Goal: Task Accomplishment & Management: Use online tool/utility

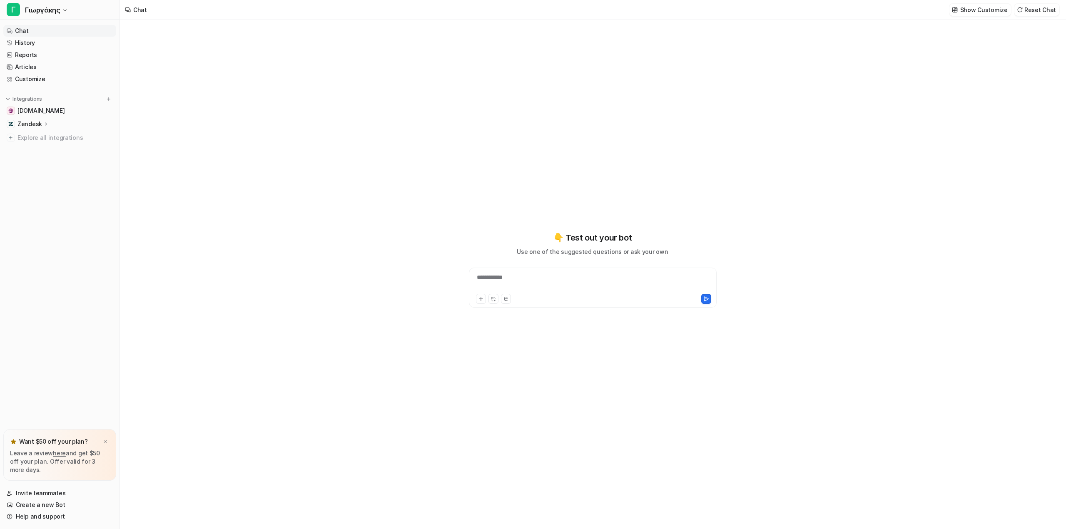
type textarea "**********"
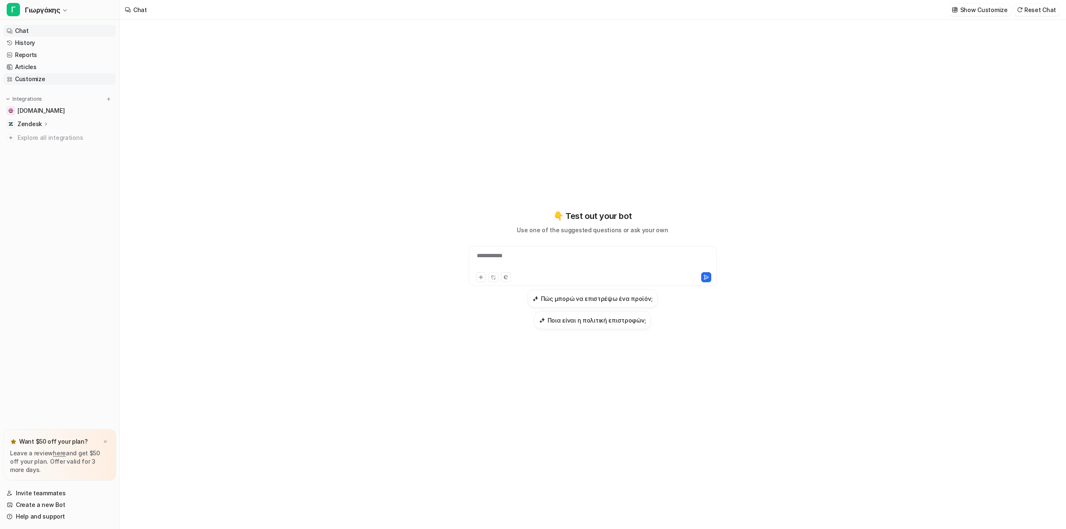
click at [39, 78] on link "Customize" at bounding box center [59, 79] width 113 height 12
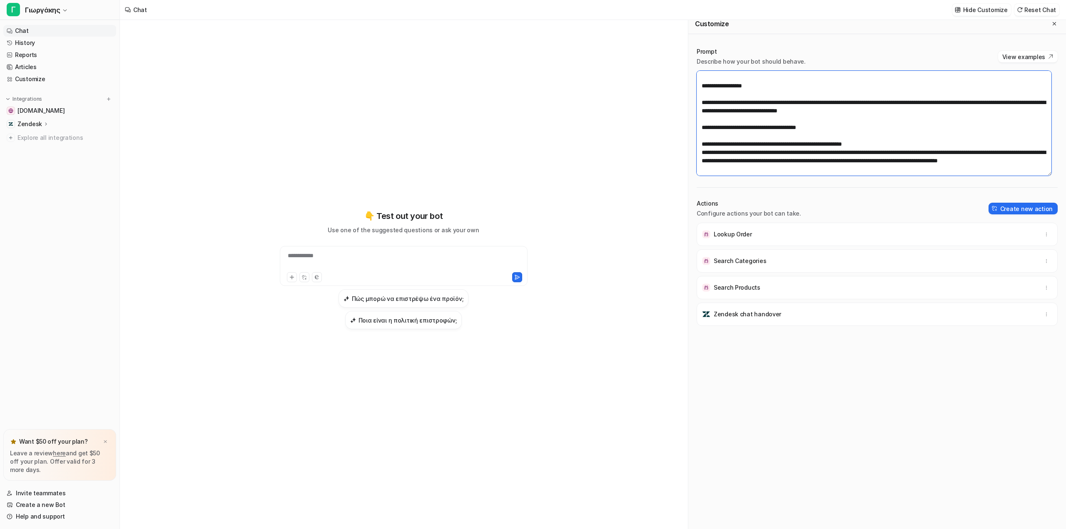
scroll to position [8, 0]
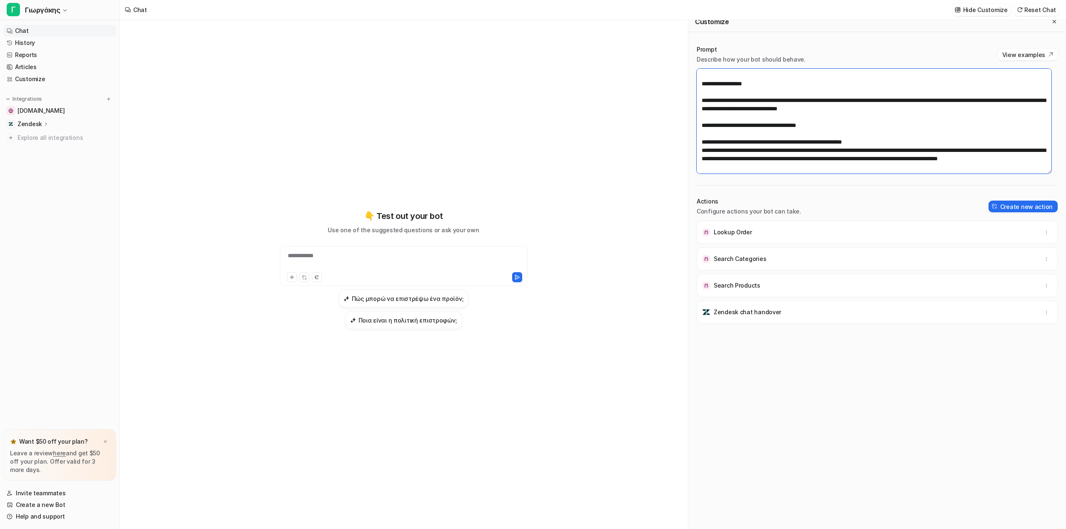
drag, startPoint x: 698, startPoint y: 108, endPoint x: 894, endPoint y: 169, distance: 205.4
click at [894, 170] on textarea at bounding box center [874, 121] width 355 height 105
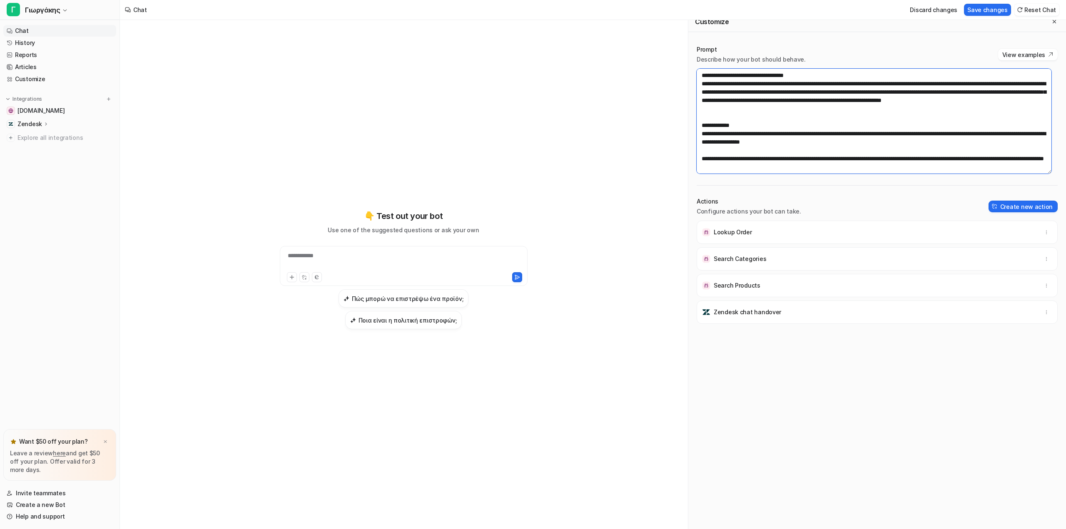
scroll to position [2165, 0]
type textarea "**********"
click at [1006, 12] on button "Save changes" at bounding box center [987, 10] width 47 height 12
click at [47, 47] on link "History" at bounding box center [59, 43] width 113 height 12
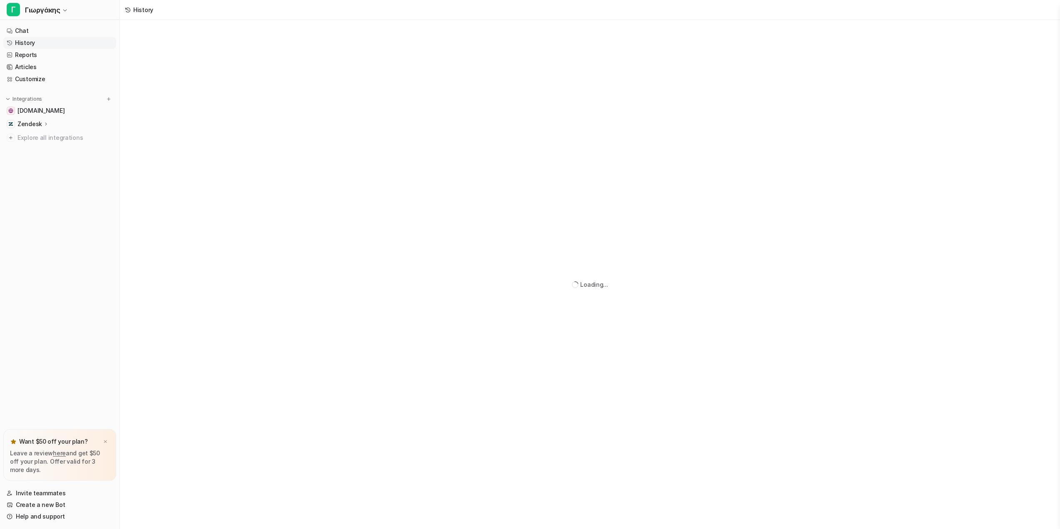
click at [47, 47] on link "History" at bounding box center [59, 43] width 113 height 12
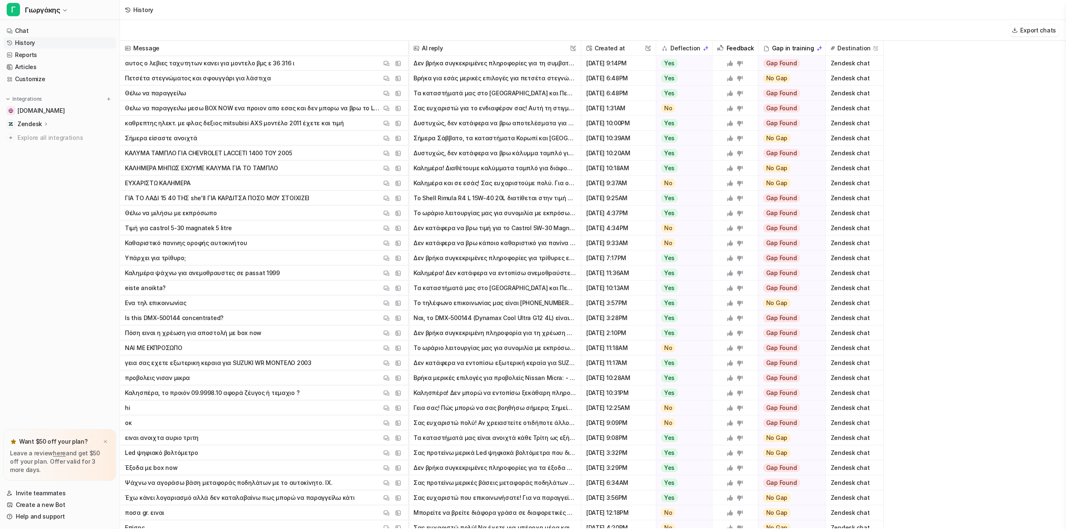
click at [508, 64] on button "Δεν βρήκα συγκεκριμένες πληροφορίες για τη συμβατότητα του λεβιέ ταχυτήτων με B…" at bounding box center [494, 63] width 162 height 15
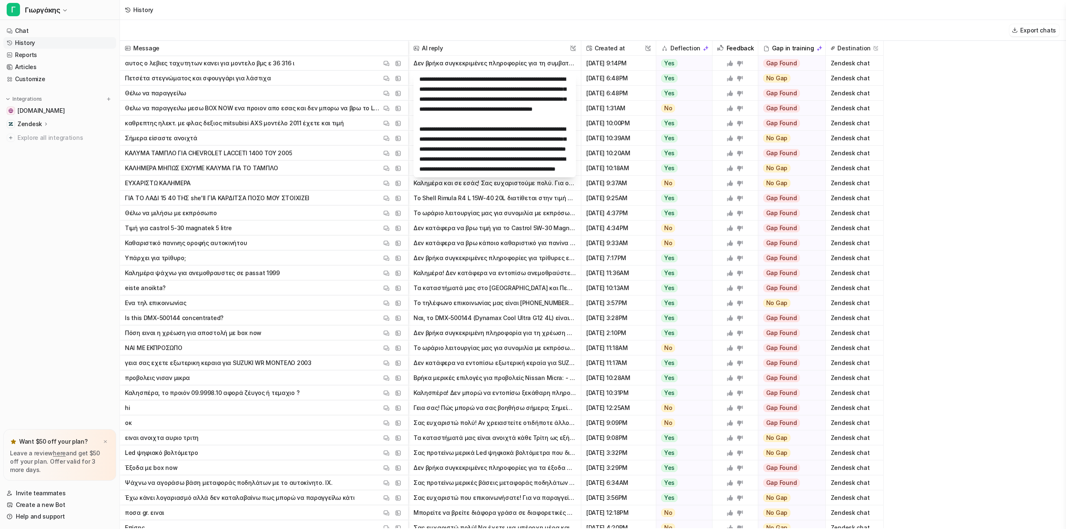
click at [286, 67] on p "αυτος ο λεβιες ταχυτητων κανει για μοντελο βμς ε 36 316 ι" at bounding box center [209, 63] width 169 height 15
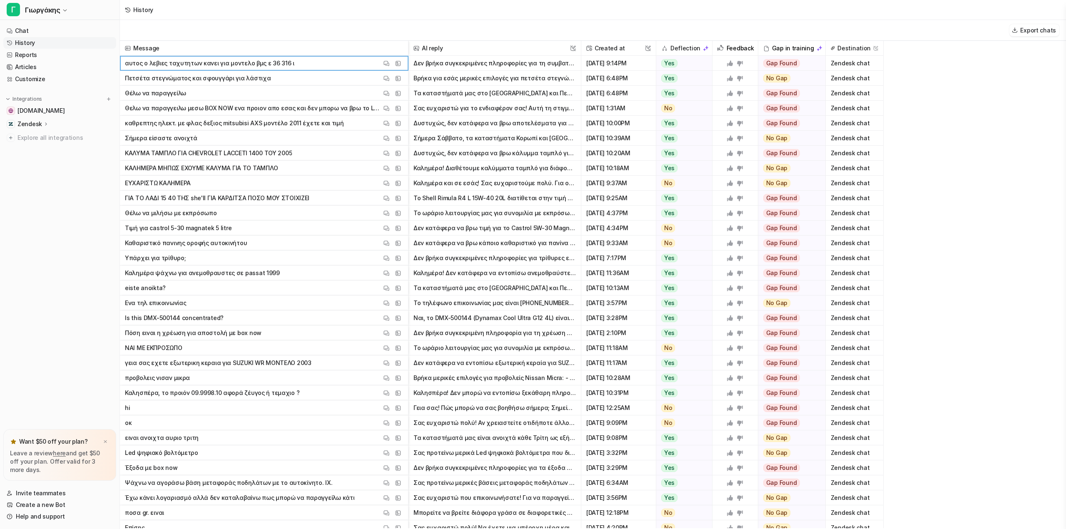
click at [284, 65] on p "αυτος ο λεβιες ταχυτητων κανει για μοντελο βμς ε 36 316 ι" at bounding box center [209, 63] width 169 height 15
click at [388, 64] on img at bounding box center [386, 63] width 6 height 6
click at [385, 73] on span "Πετσέτα στεγνώματος και σφουγγάρι για λάστιχα View Thread View Sources" at bounding box center [263, 78] width 281 height 15
click at [385, 77] on img at bounding box center [386, 78] width 6 height 6
click at [381, 96] on button "View Thread" at bounding box center [386, 93] width 10 height 10
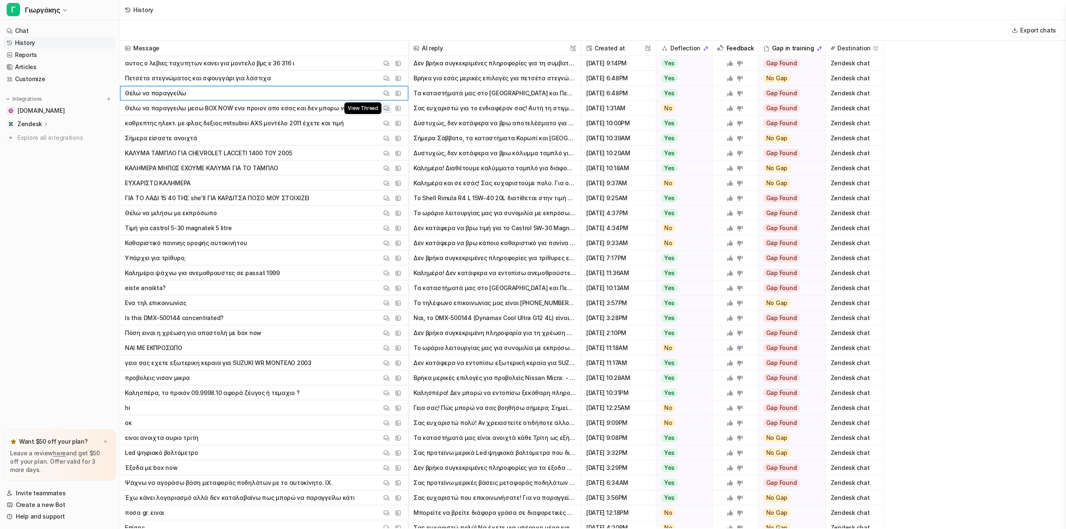
click at [385, 108] on img at bounding box center [386, 108] width 6 height 6
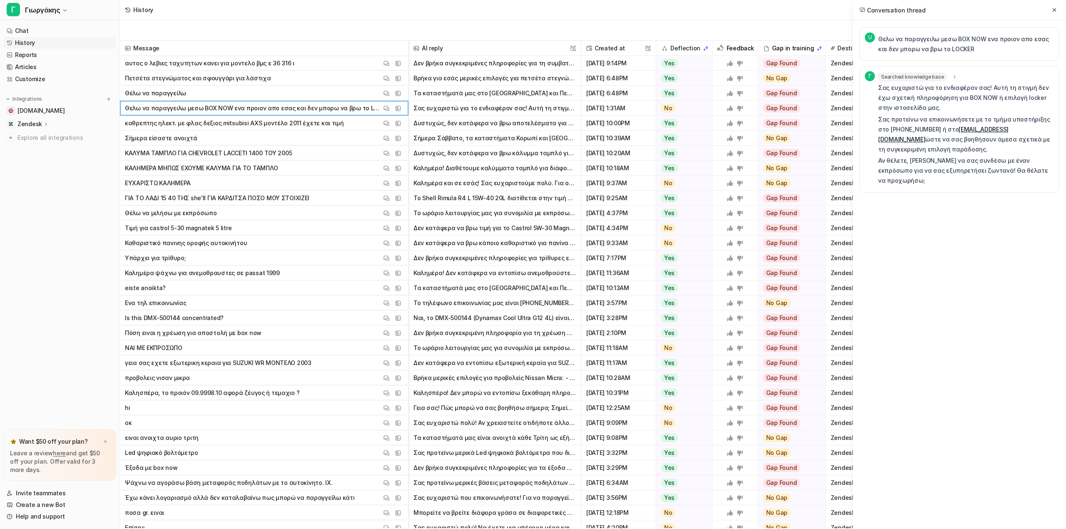
click at [982, 94] on p "Σας ευχαριστώ για το ενδιαφέρον σας! Αυτή τη στιγμή δεν έχω σχετική πληροφόρηση…" at bounding box center [966, 98] width 176 height 30
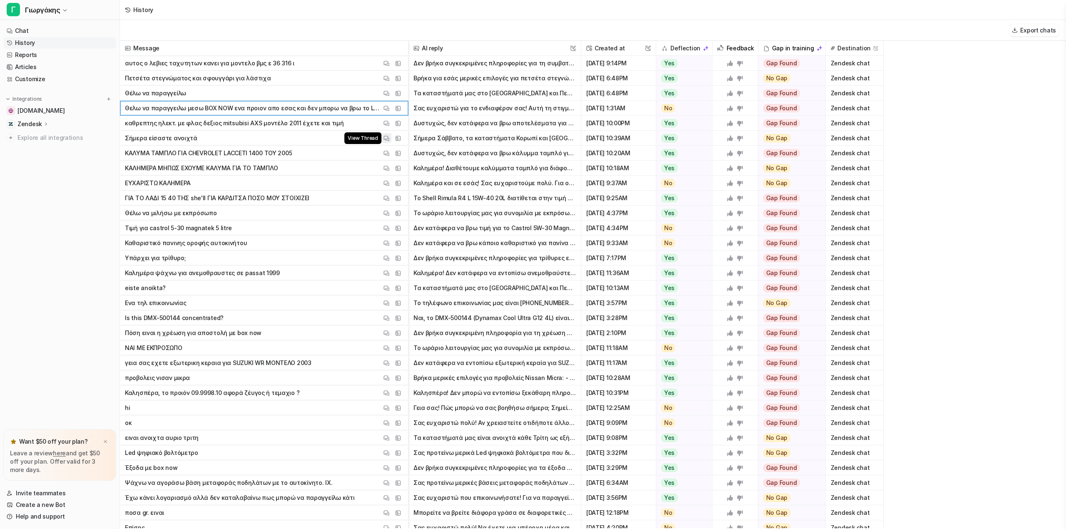
click at [384, 137] on img at bounding box center [386, 138] width 6 height 6
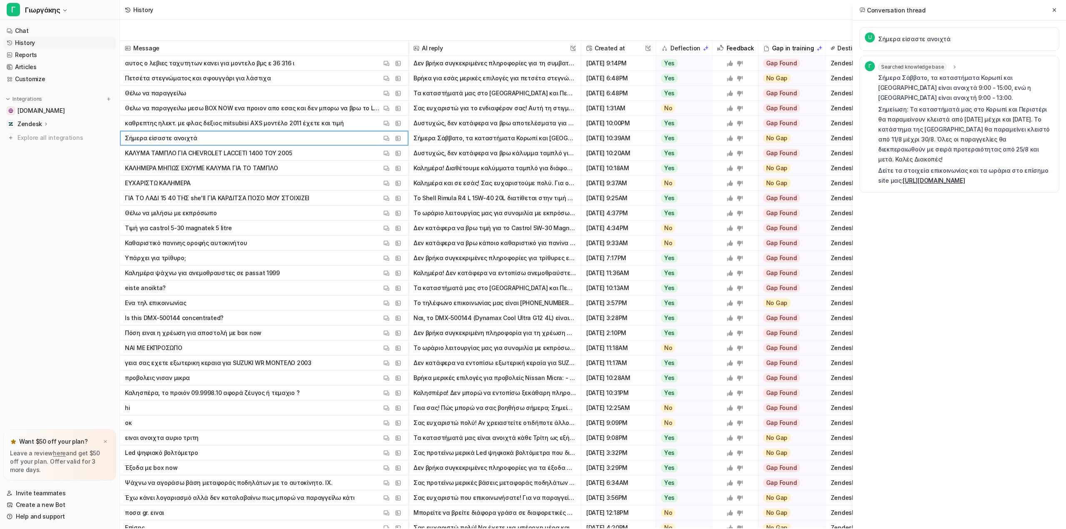
drag, startPoint x: 903, startPoint y: 39, endPoint x: 873, endPoint y: 109, distance: 76.6
click at [873, 109] on div "Γ" at bounding box center [871, 124] width 13 height 126
click at [386, 210] on img at bounding box center [386, 213] width 6 height 6
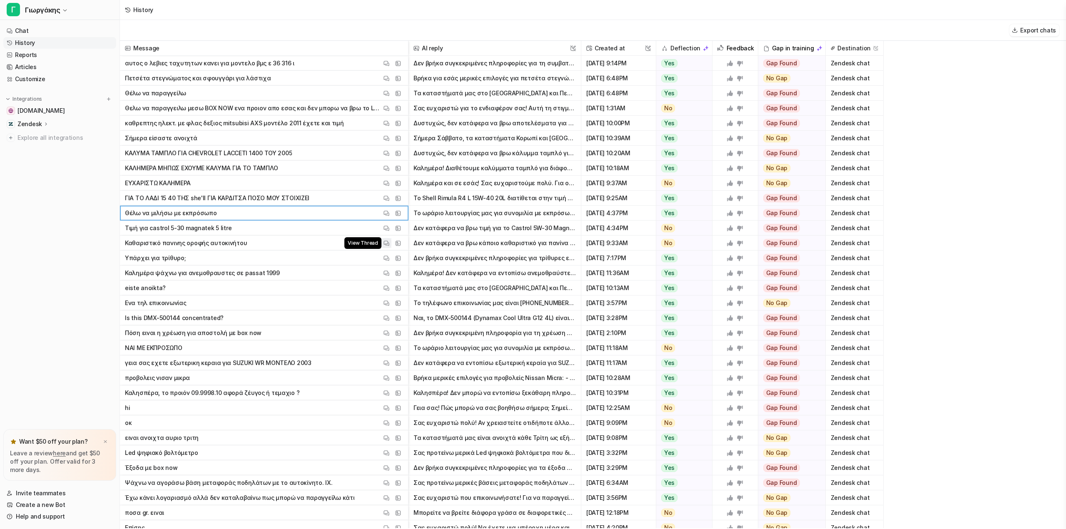
click at [384, 244] on img at bounding box center [386, 243] width 6 height 6
click at [383, 257] on button "View Thread" at bounding box center [386, 258] width 10 height 10
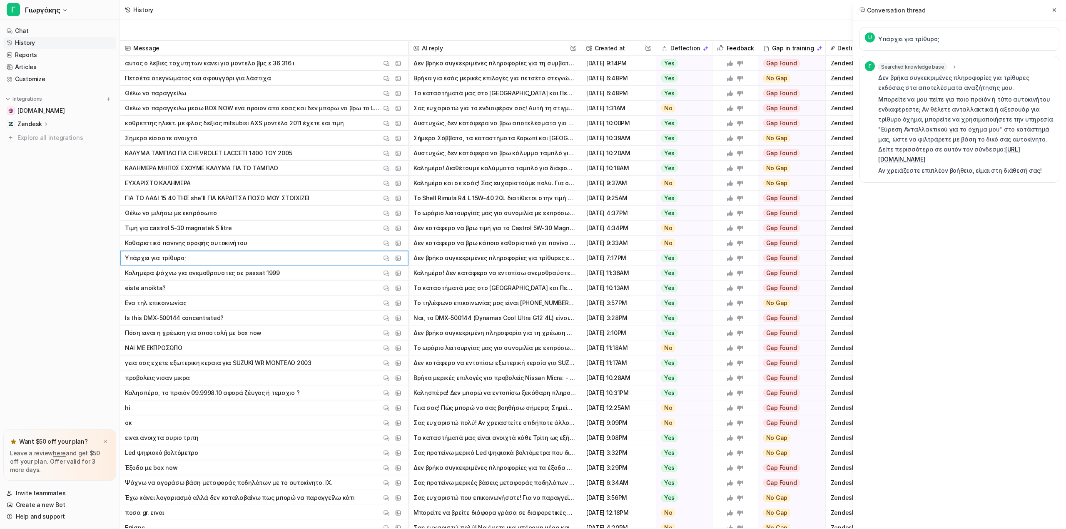
click at [378, 274] on span "Καλημέρα ψάχνω για ανεμοθραυστες σε passat 1999 View Thread View Sources" at bounding box center [263, 273] width 281 height 15
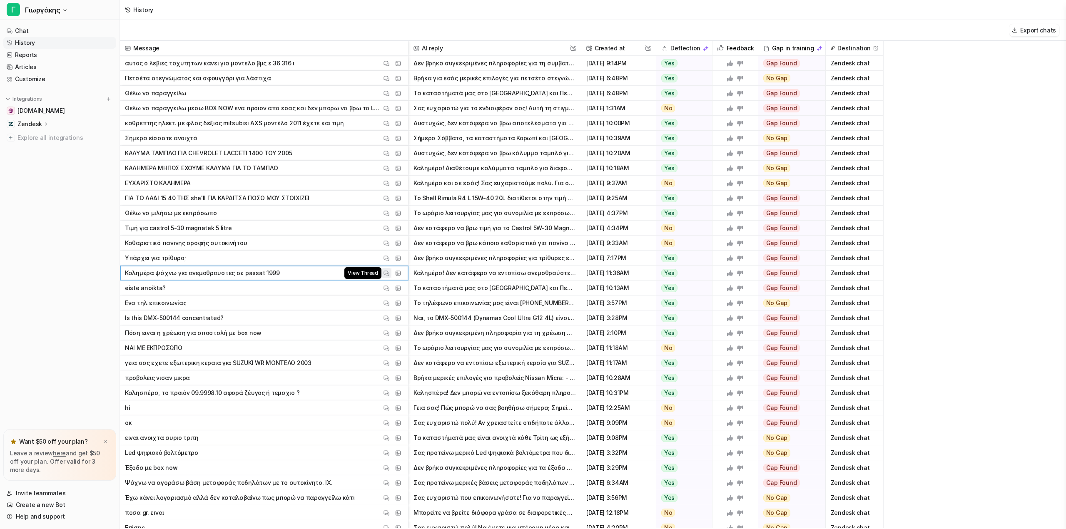
click at [387, 275] on img at bounding box center [386, 273] width 6 height 6
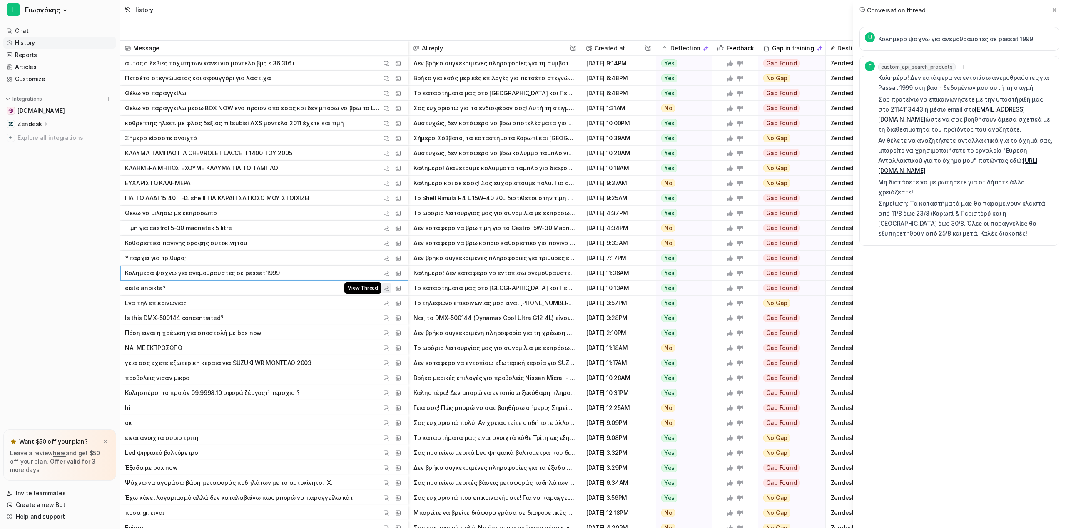
click at [386, 290] on img at bounding box center [386, 288] width 6 height 6
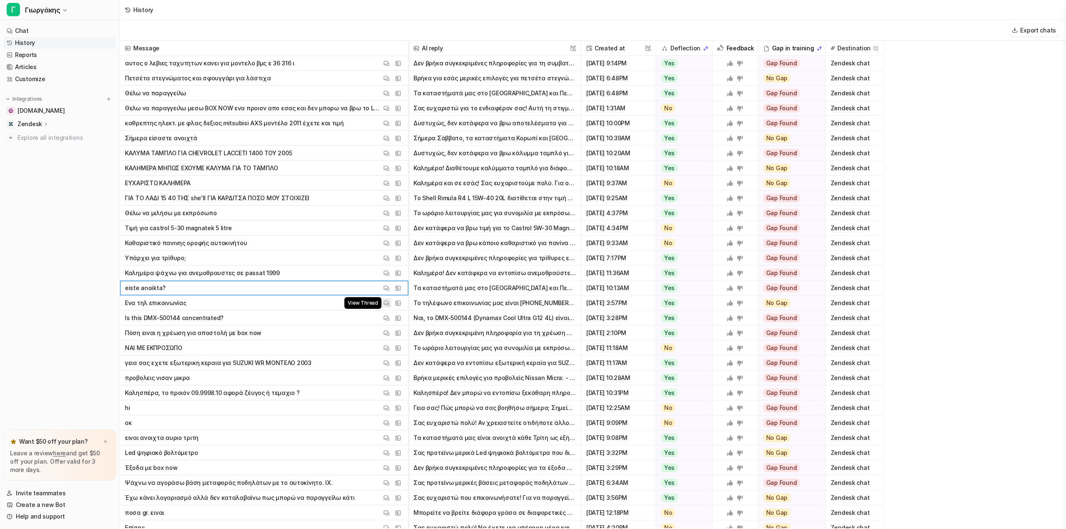
click at [385, 303] on img at bounding box center [386, 303] width 6 height 6
click at [381, 317] on span "View Thread" at bounding box center [362, 318] width 37 height 12
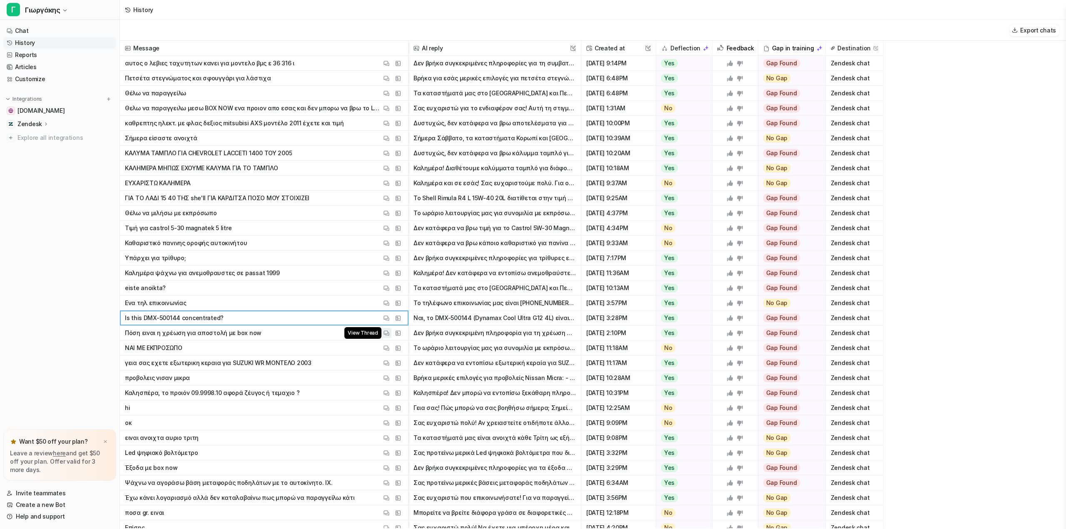
click at [385, 336] on button "View Thread" at bounding box center [386, 333] width 10 height 10
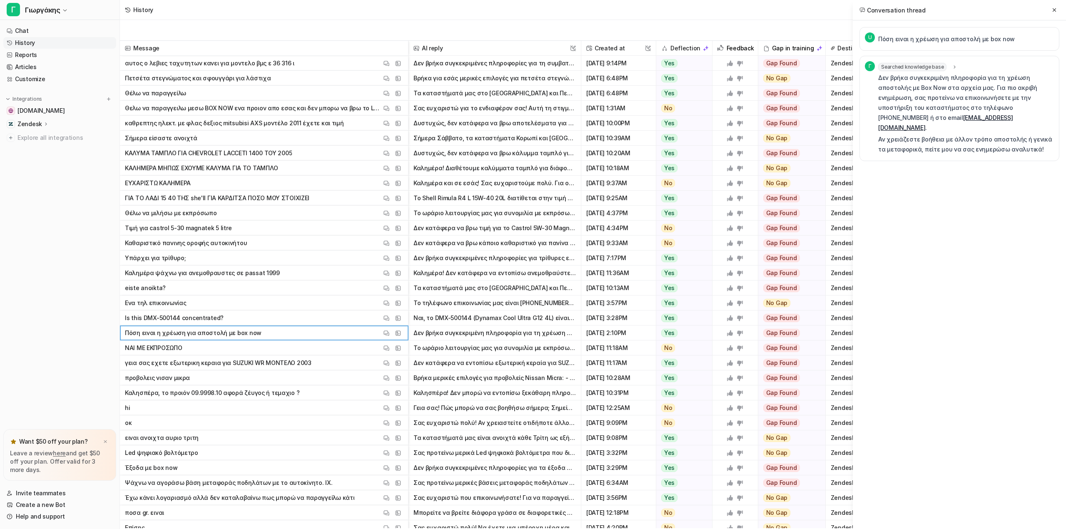
drag, startPoint x: 933, startPoint y: 147, endPoint x: 927, endPoint y: 142, distance: 8.3
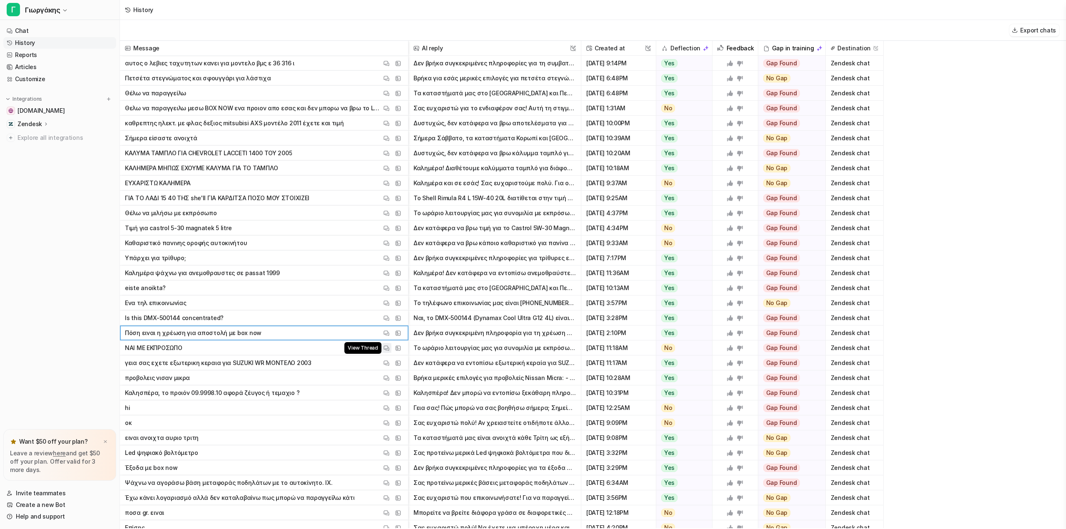
click at [386, 348] on img at bounding box center [386, 348] width 6 height 6
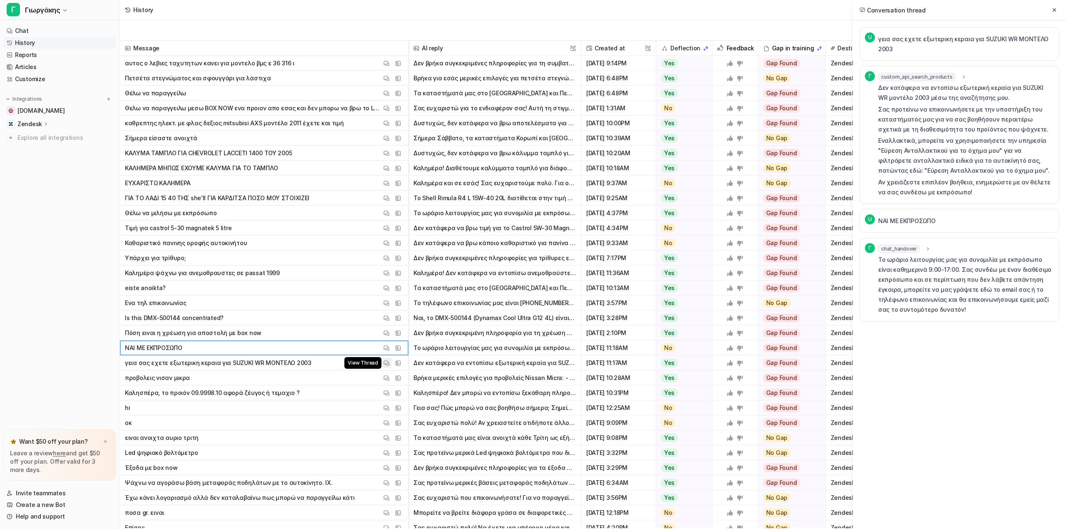
click at [383, 365] on img at bounding box center [386, 363] width 6 height 6
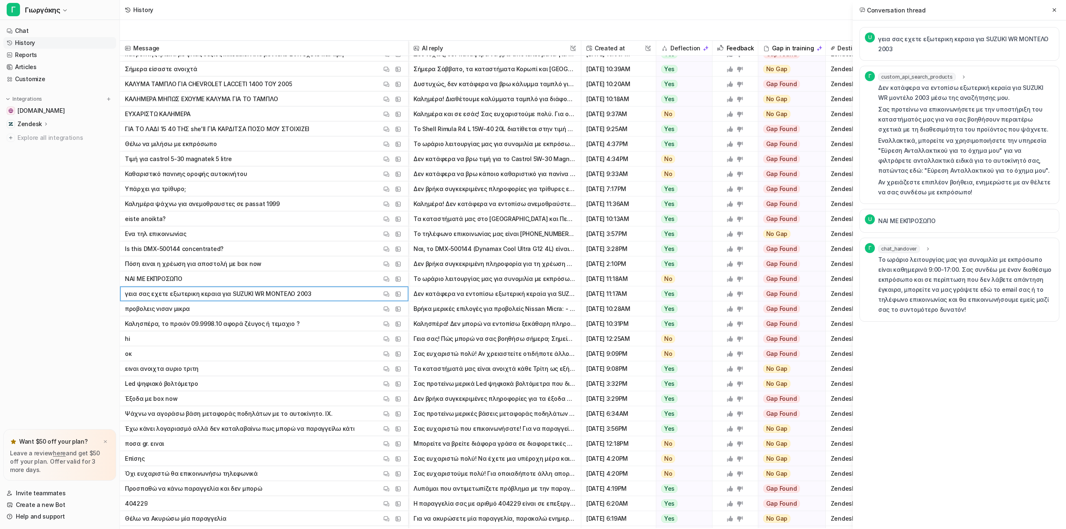
scroll to position [208, 0]
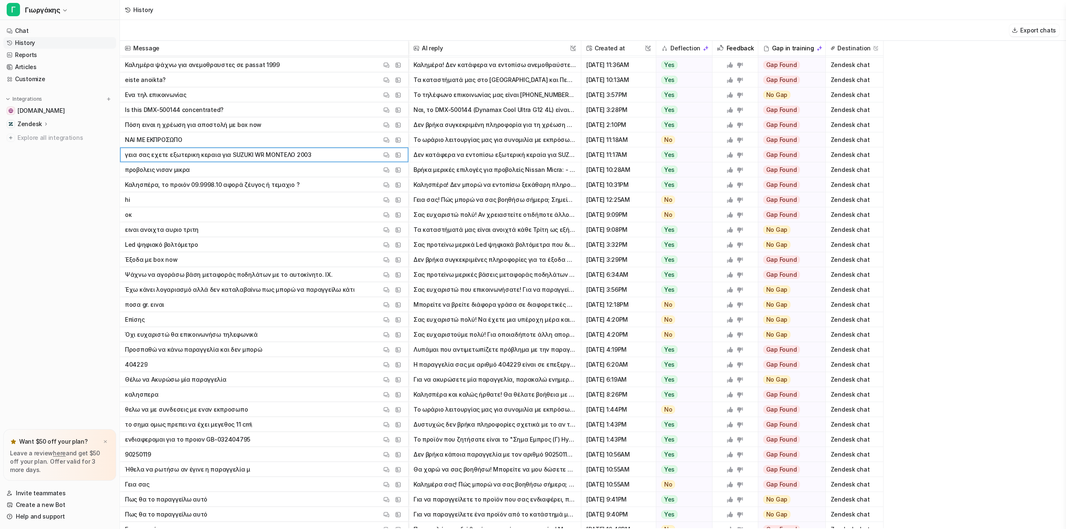
click at [244, 220] on span "οκ View Thread View Sources" at bounding box center [263, 214] width 281 height 15
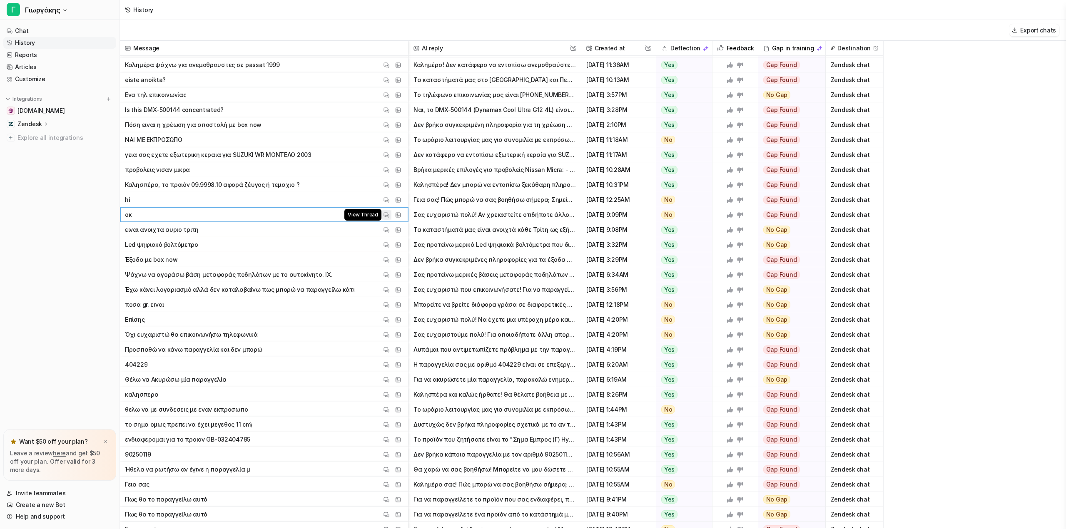
click at [389, 216] on img at bounding box center [386, 215] width 6 height 6
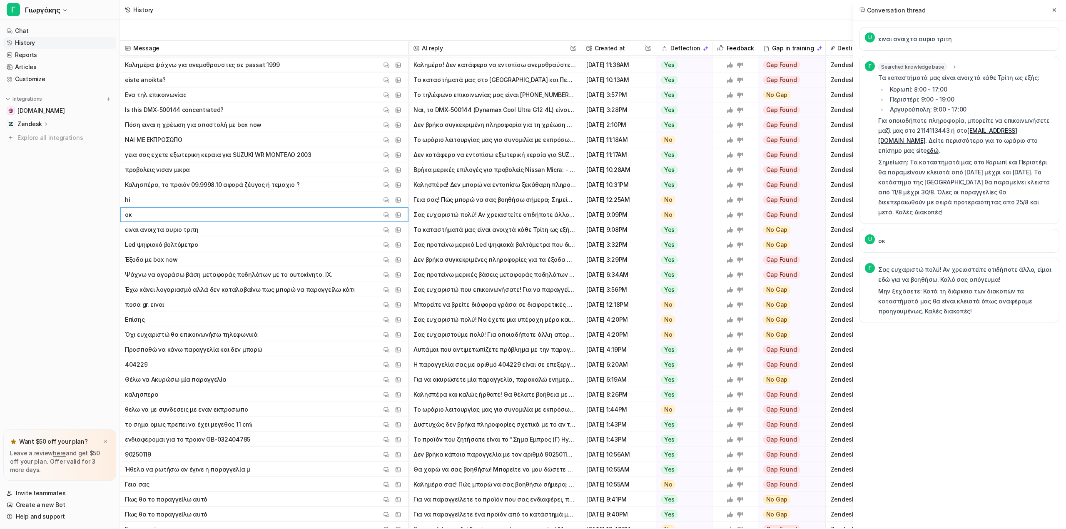
scroll to position [500, 0]
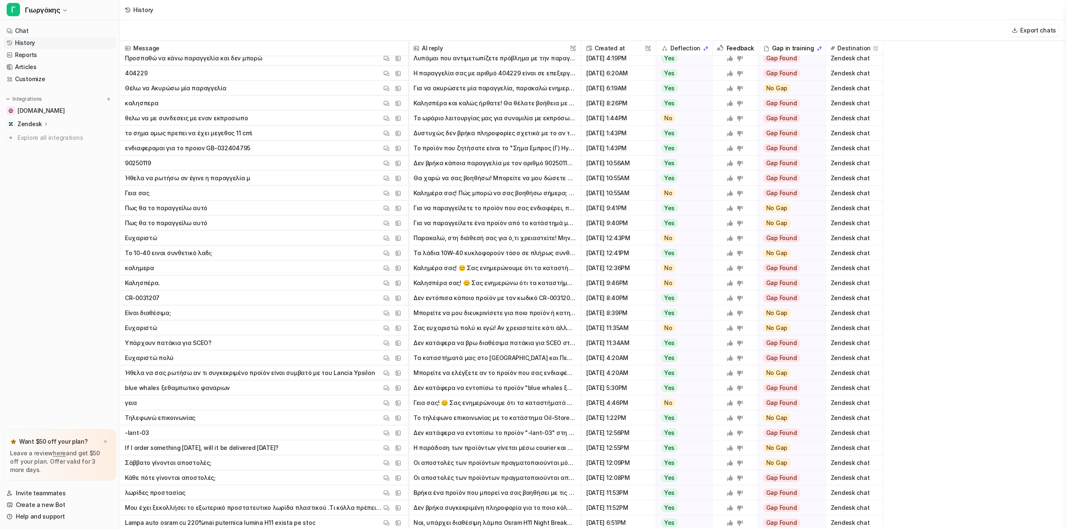
click at [195, 268] on span "καλημερα View Thread View Sources" at bounding box center [263, 268] width 281 height 15
click at [389, 269] on img at bounding box center [386, 268] width 6 height 6
click at [391, 284] on div "View Thread View Sources" at bounding box center [392, 283] width 22 height 10
click at [387, 283] on img at bounding box center [386, 283] width 6 height 6
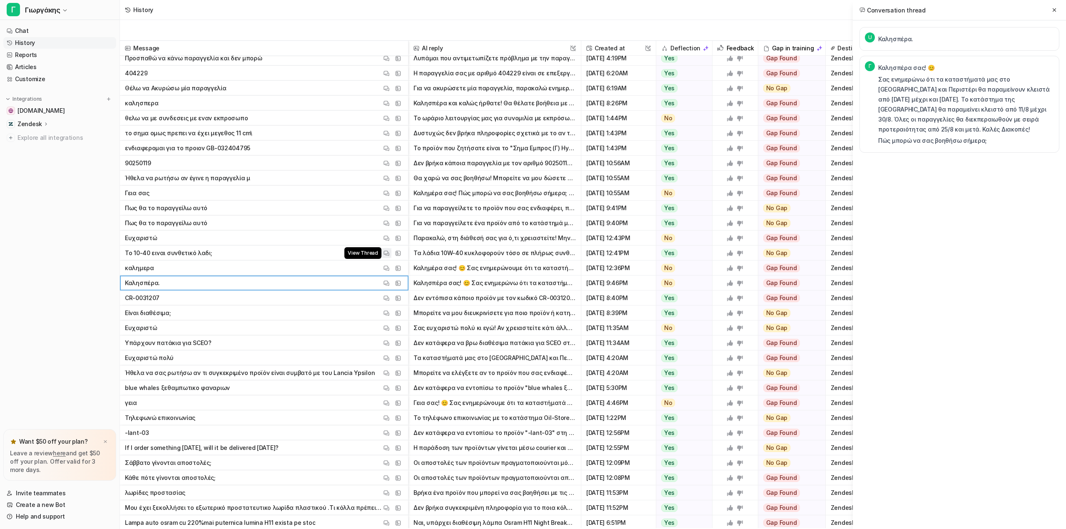
click at [382, 253] on button "View Thread" at bounding box center [386, 253] width 10 height 10
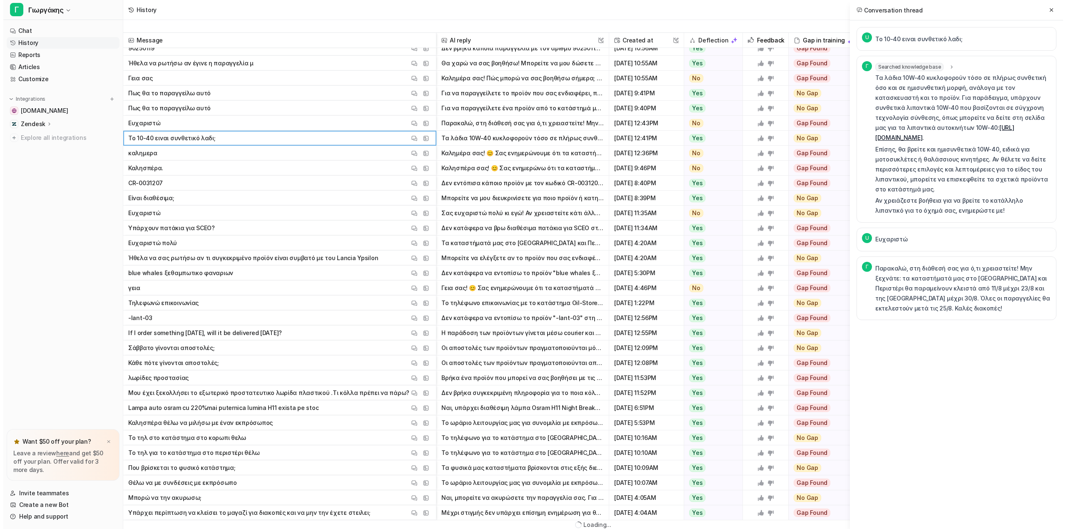
scroll to position [0, 0]
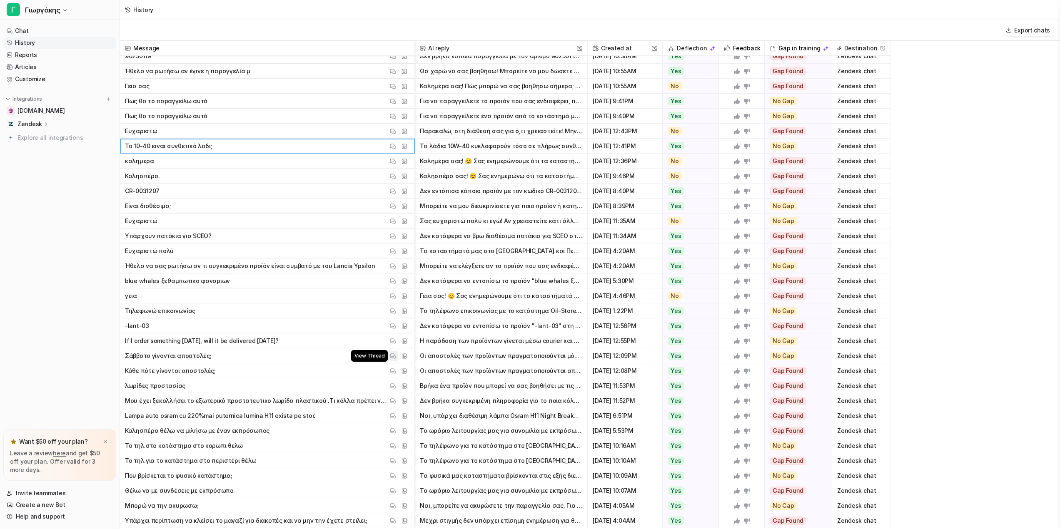
click at [392, 356] on img at bounding box center [393, 356] width 6 height 6
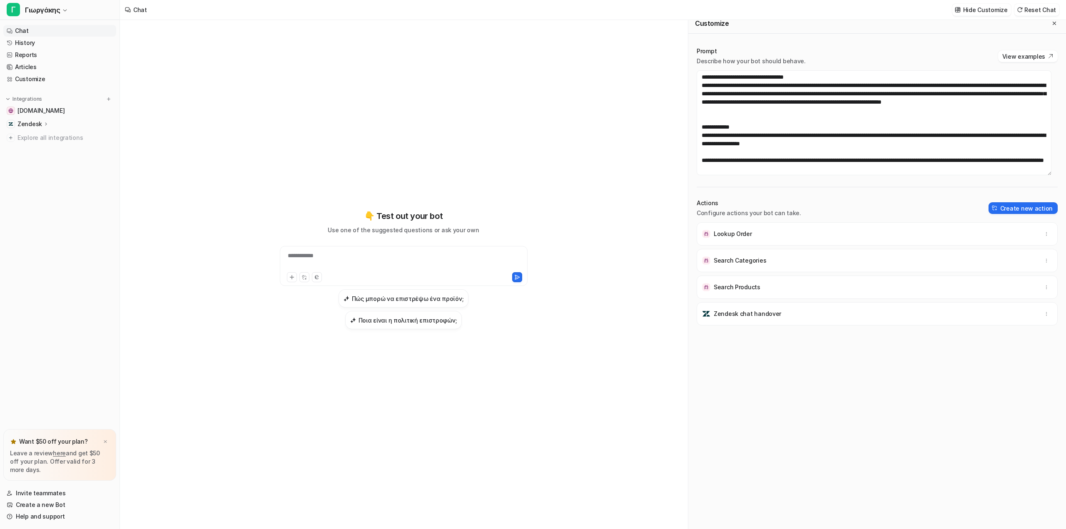
scroll to position [8, 0]
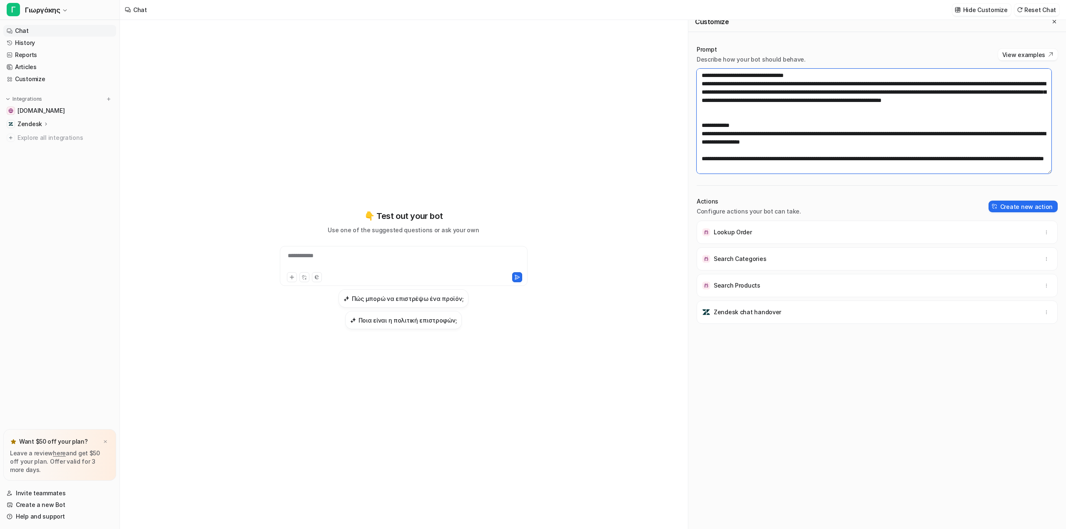
click at [874, 123] on textarea at bounding box center [874, 121] width 355 height 105
click at [854, 153] on textarea at bounding box center [874, 121] width 355 height 105
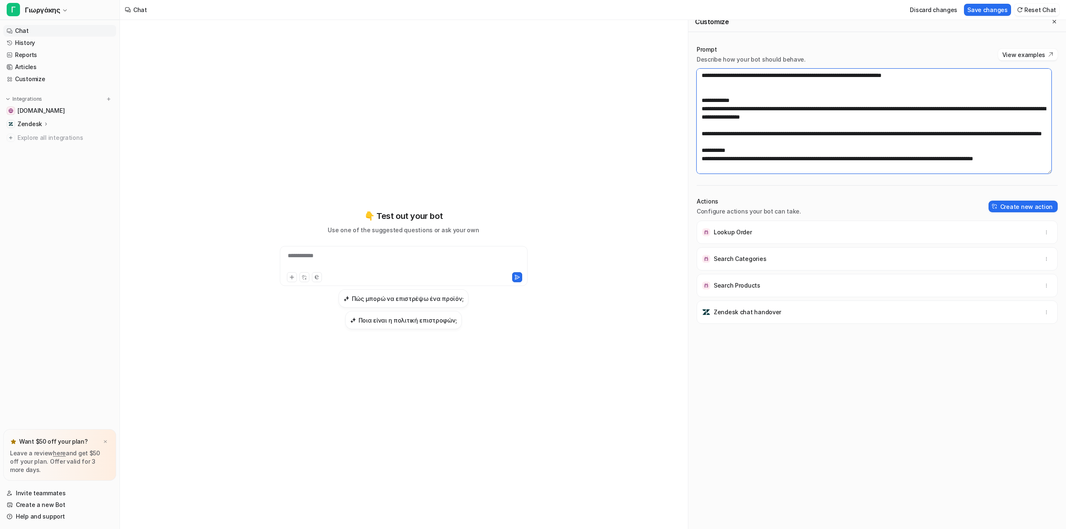
scroll to position [2178, 0]
click at [992, 11] on button "Save changes" at bounding box center [987, 10] width 47 height 12
click at [780, 157] on textarea at bounding box center [874, 121] width 355 height 105
click at [1038, 158] on textarea at bounding box center [874, 121] width 355 height 105
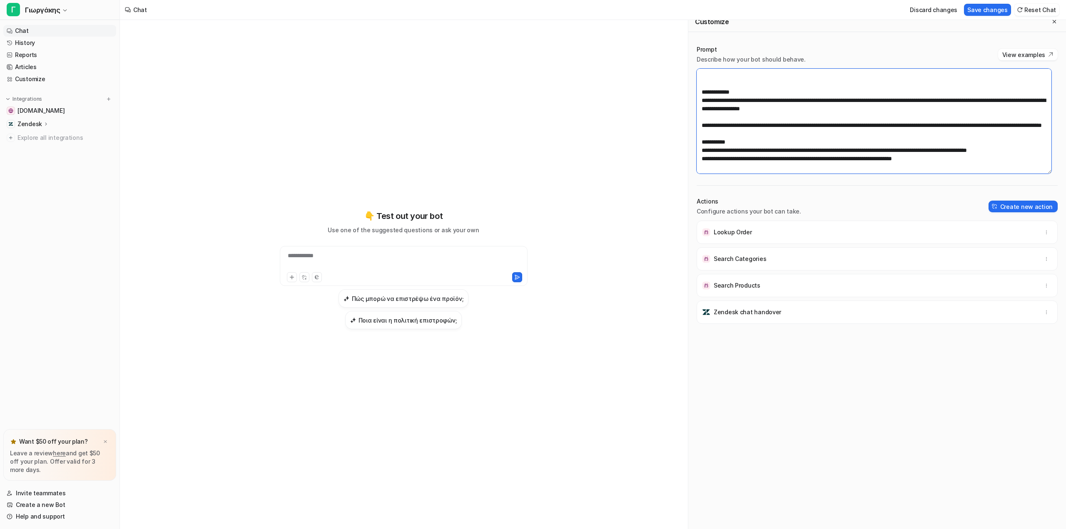
type textarea "**********"
click at [993, 18] on div "Discard changes Save changes Reset Chat" at bounding box center [982, 9] width 159 height 19
click at [996, 15] on button "Save changes" at bounding box center [987, 10] width 47 height 12
